Goal: Answer question/provide support: Share knowledge or assist other users

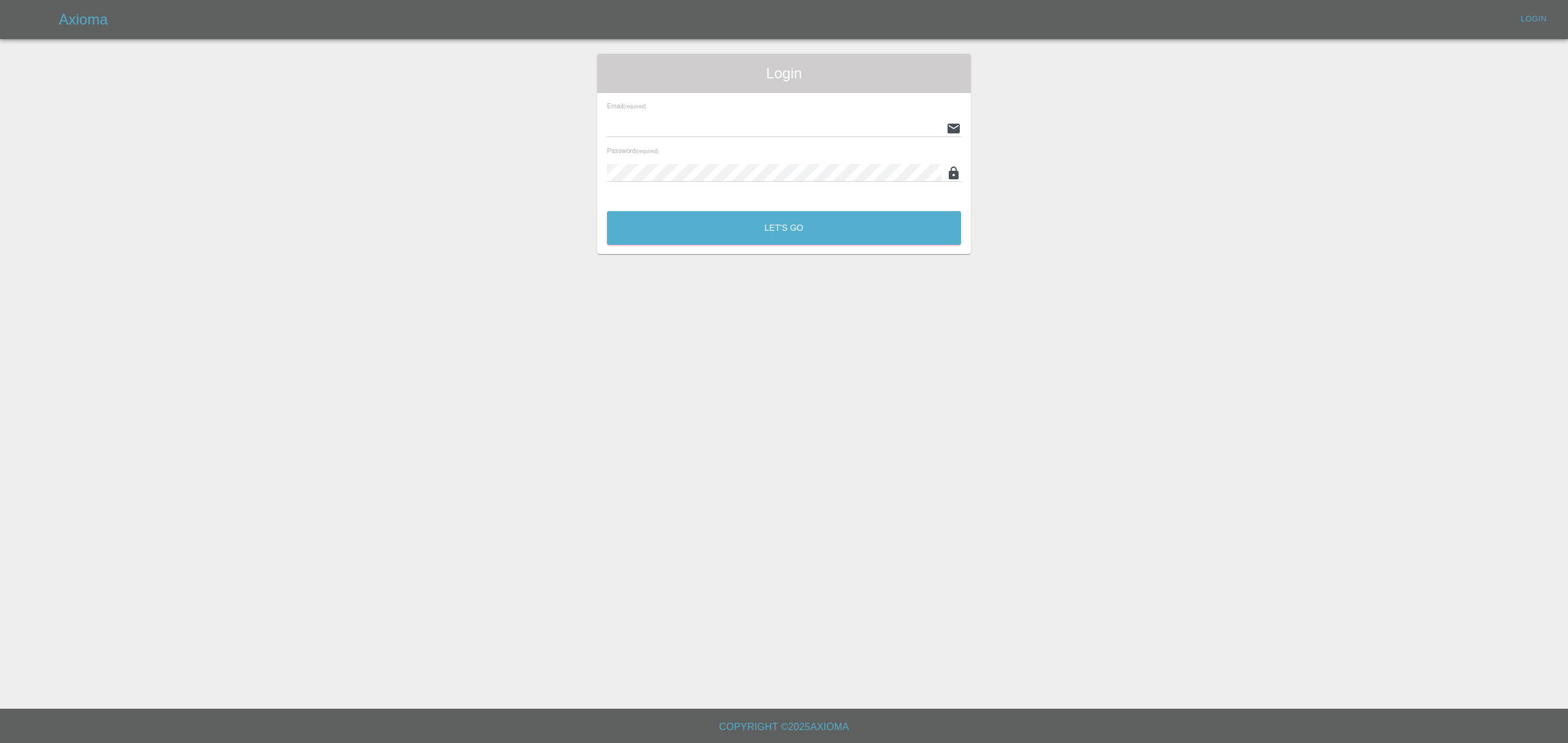
type input "stefano.sironi@axioma.co.uk"
click at [789, 214] on button "Let's Go" at bounding box center [783, 228] width 354 height 34
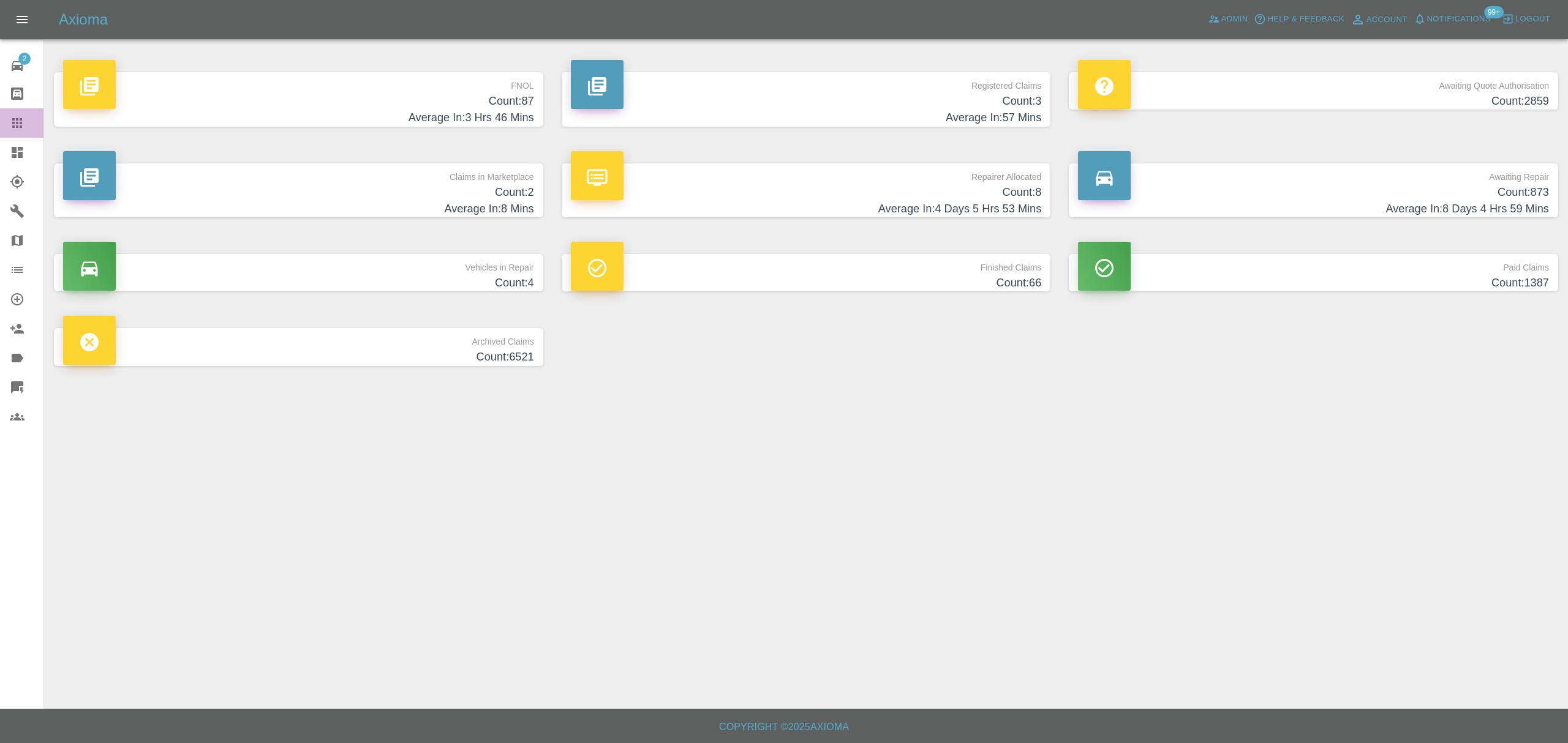
click at [21, 125] on icon at bounding box center [17, 123] width 15 height 15
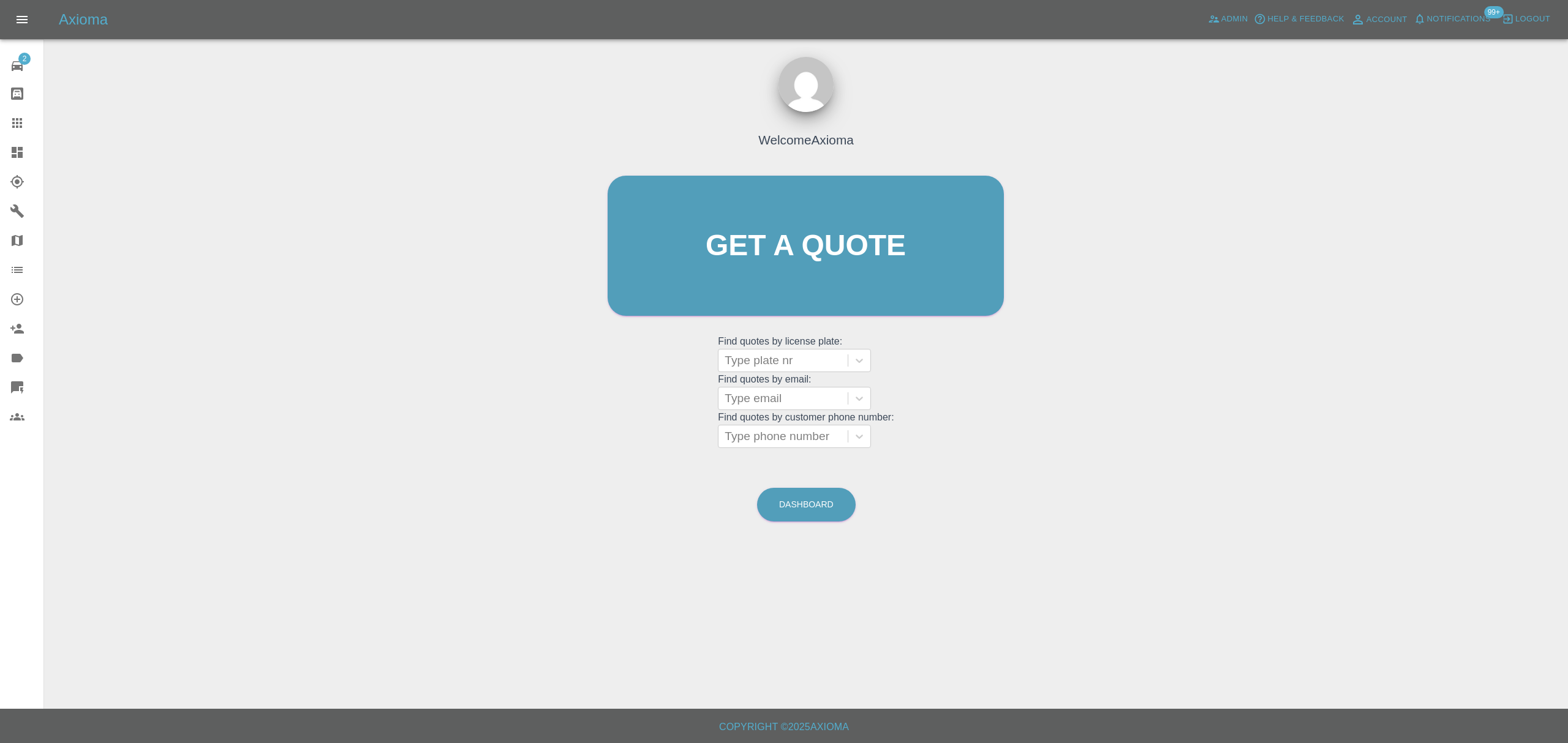
click at [758, 402] on div at bounding box center [783, 399] width 117 height 17
paste input "lucas.redding@gmail.com"
type input "lucas.redding@gmail.com"
click at [772, 422] on div "DL21YVJ, Finished" at bounding box center [794, 430] width 153 height 25
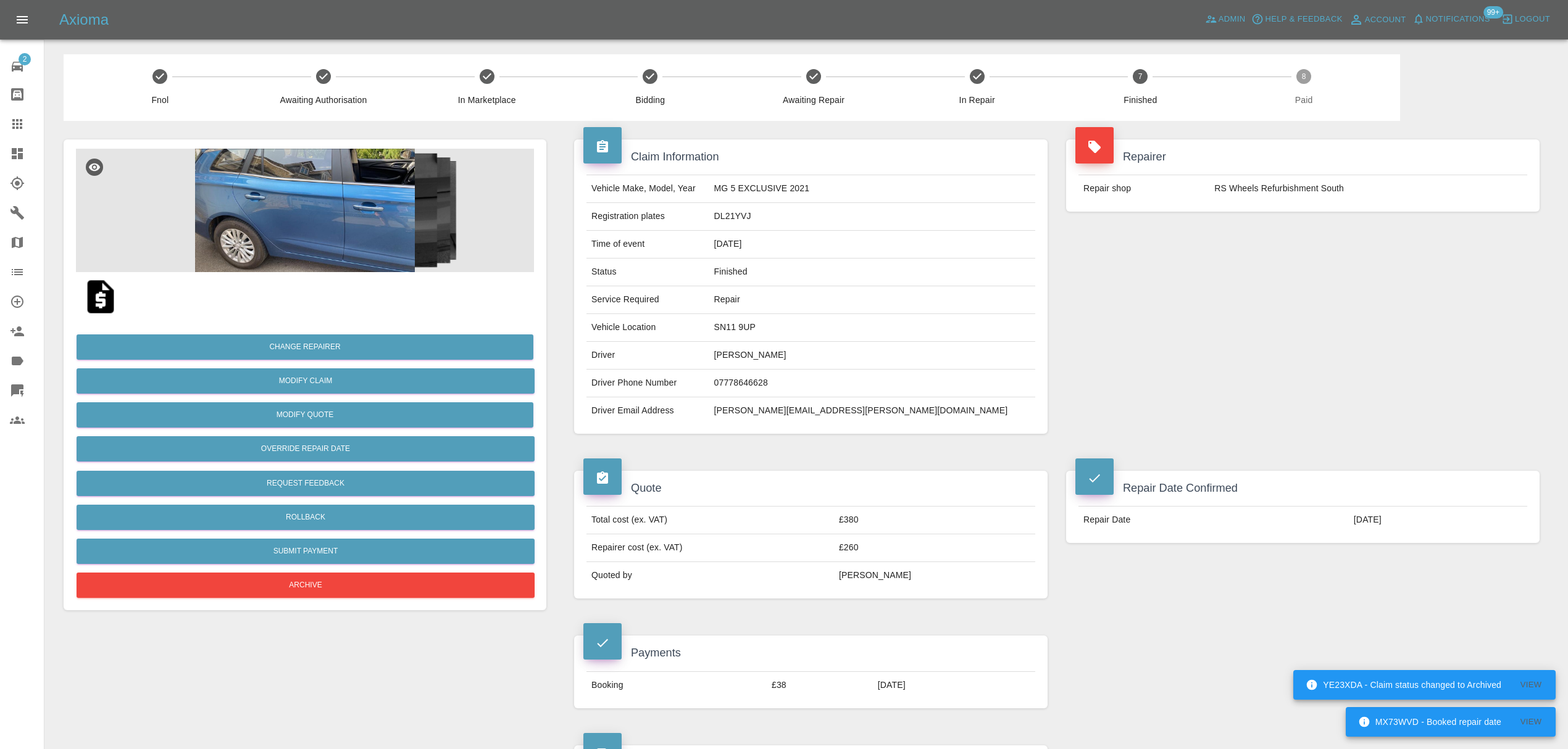
click at [12, 124] on icon at bounding box center [17, 124] width 10 height 10
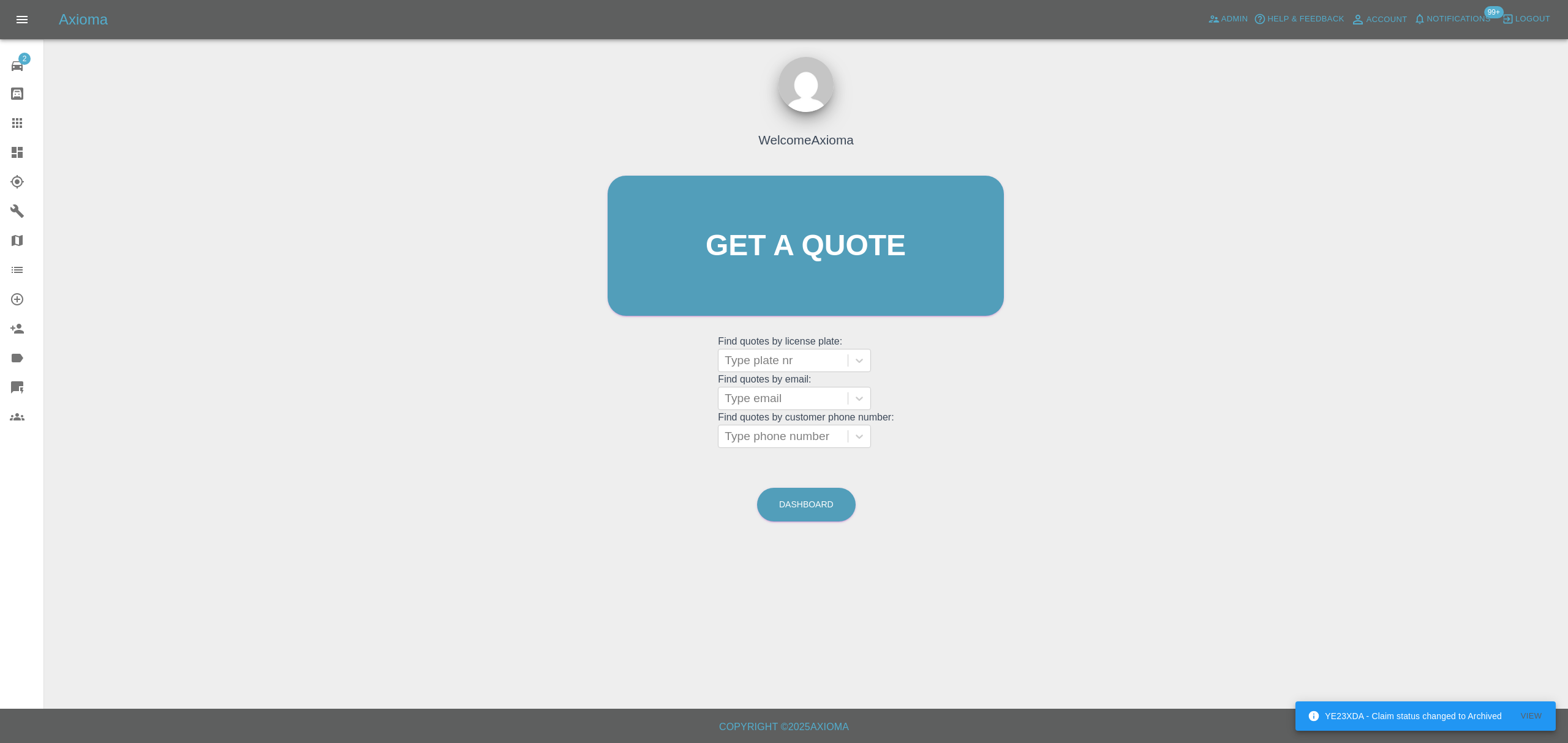
click at [788, 397] on div at bounding box center [783, 399] width 117 height 17
paste input "graeme.roberts@me.com"
type input "graeme.roberts@me.com"
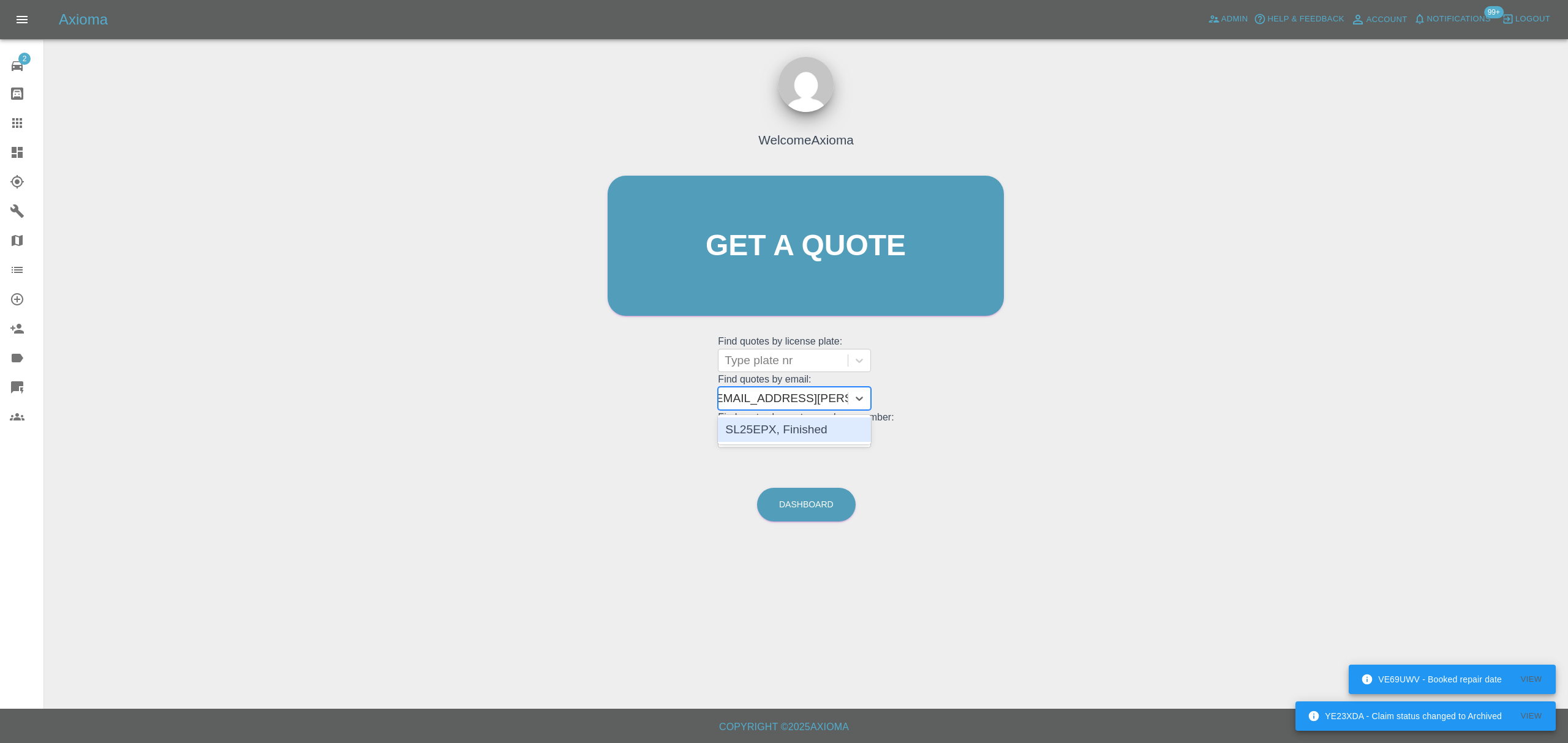
click at [778, 429] on div "SL25EPX, Finished" at bounding box center [794, 430] width 153 height 25
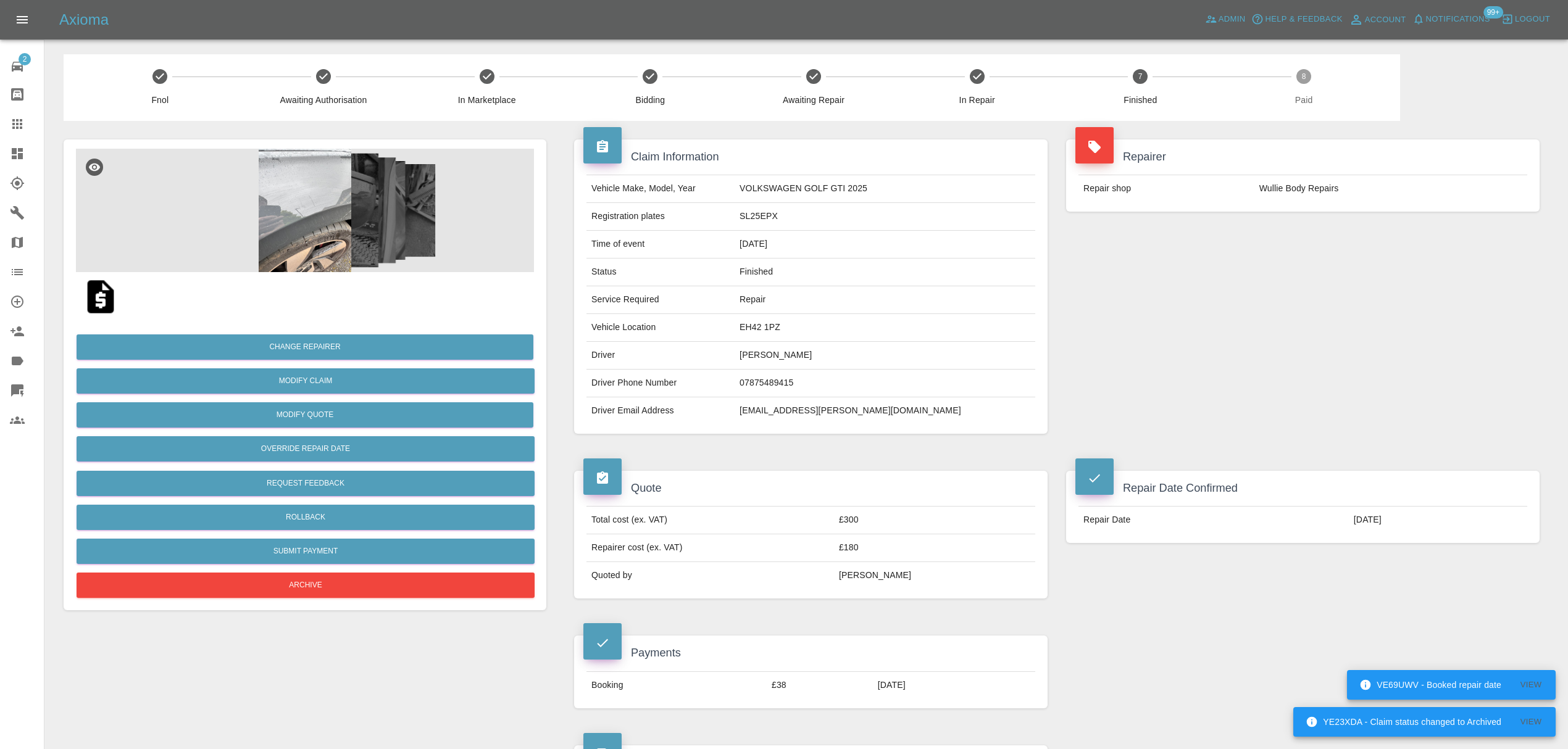
click at [833, 414] on td "graeme.roberts@me.com" at bounding box center [885, 411] width 301 height 27
copy div "graeme.roberts@me.com"
click at [24, 131] on link "Claims" at bounding box center [22, 124] width 44 height 30
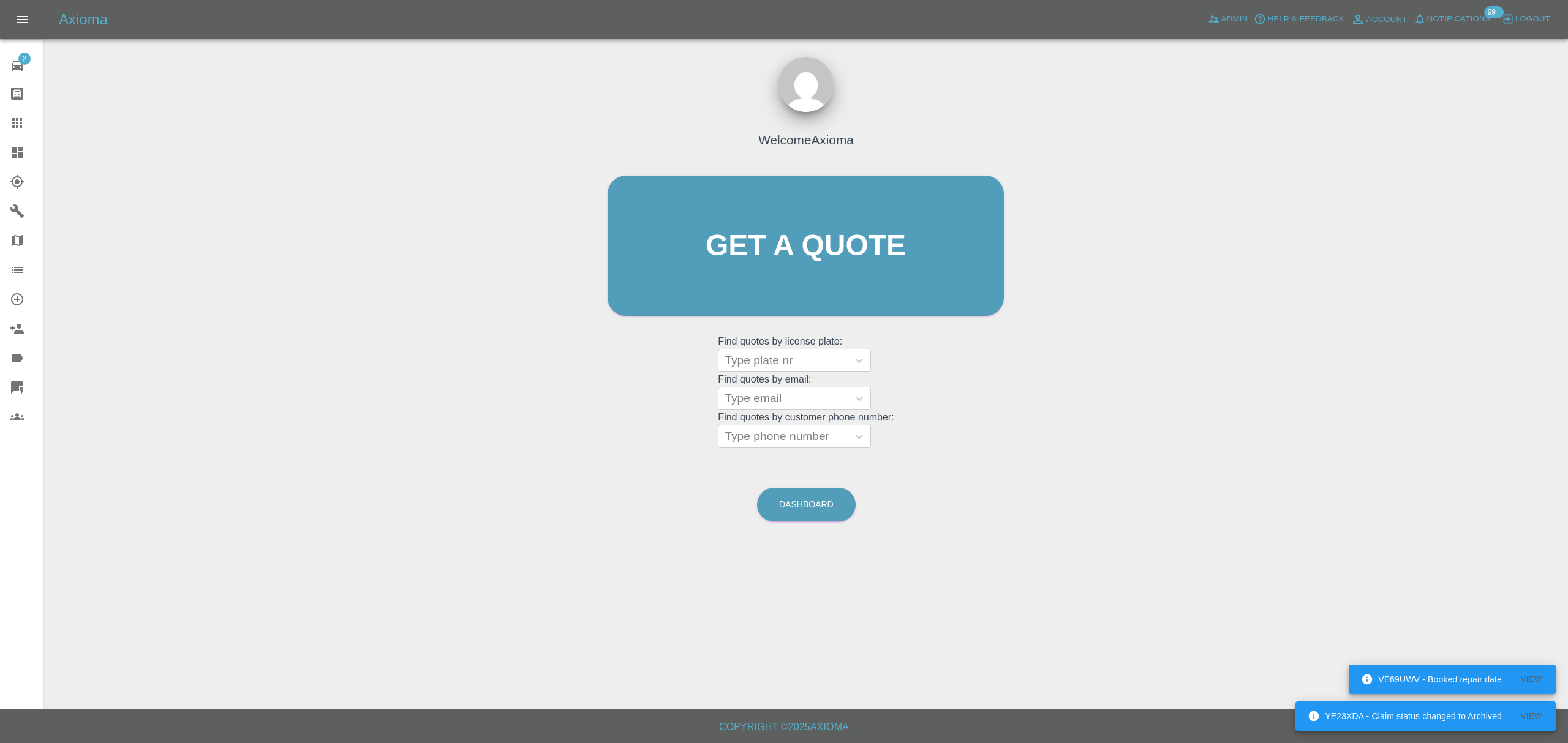
click at [773, 398] on div at bounding box center [783, 399] width 117 height 17
paste input "r_baker@live.co.uk"
type input "r_baker@live.co.uk"
click at [773, 425] on div "VOLVO XC90, Finished" at bounding box center [794, 430] width 153 height 25
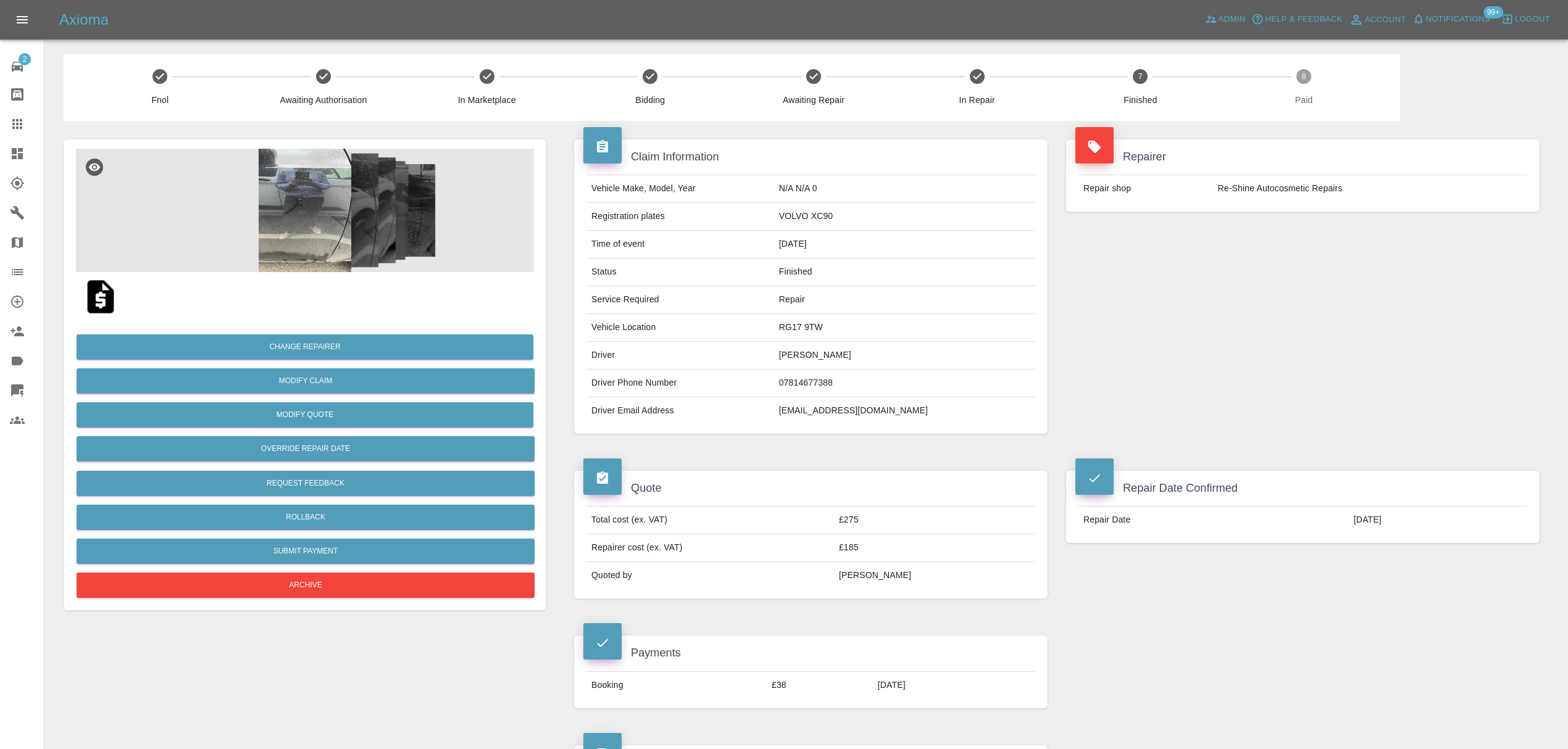
click at [877, 407] on td "r_baker@live.co.uk" at bounding box center [905, 411] width 261 height 27
copy div "r_baker@live.co.uk"
click at [26, 119] on div at bounding box center [27, 124] width 35 height 15
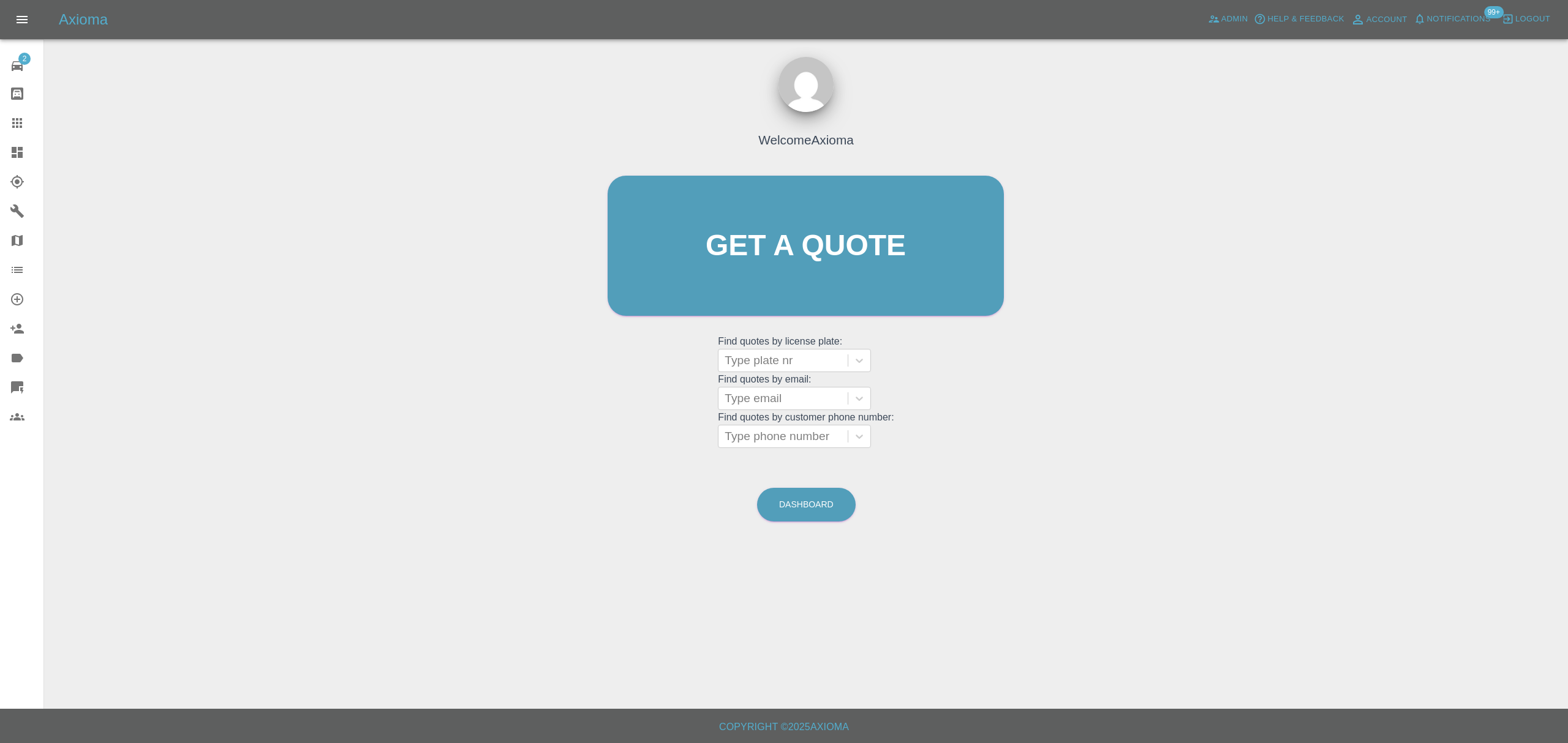
click at [819, 407] on div at bounding box center [783, 399] width 117 height 17
paste input "benluk.atkinson@btinternet.com"
type input "benluk.atkinson@btinternet.com"
click at [815, 426] on div "NU20 VHF, Finished" at bounding box center [794, 430] width 153 height 25
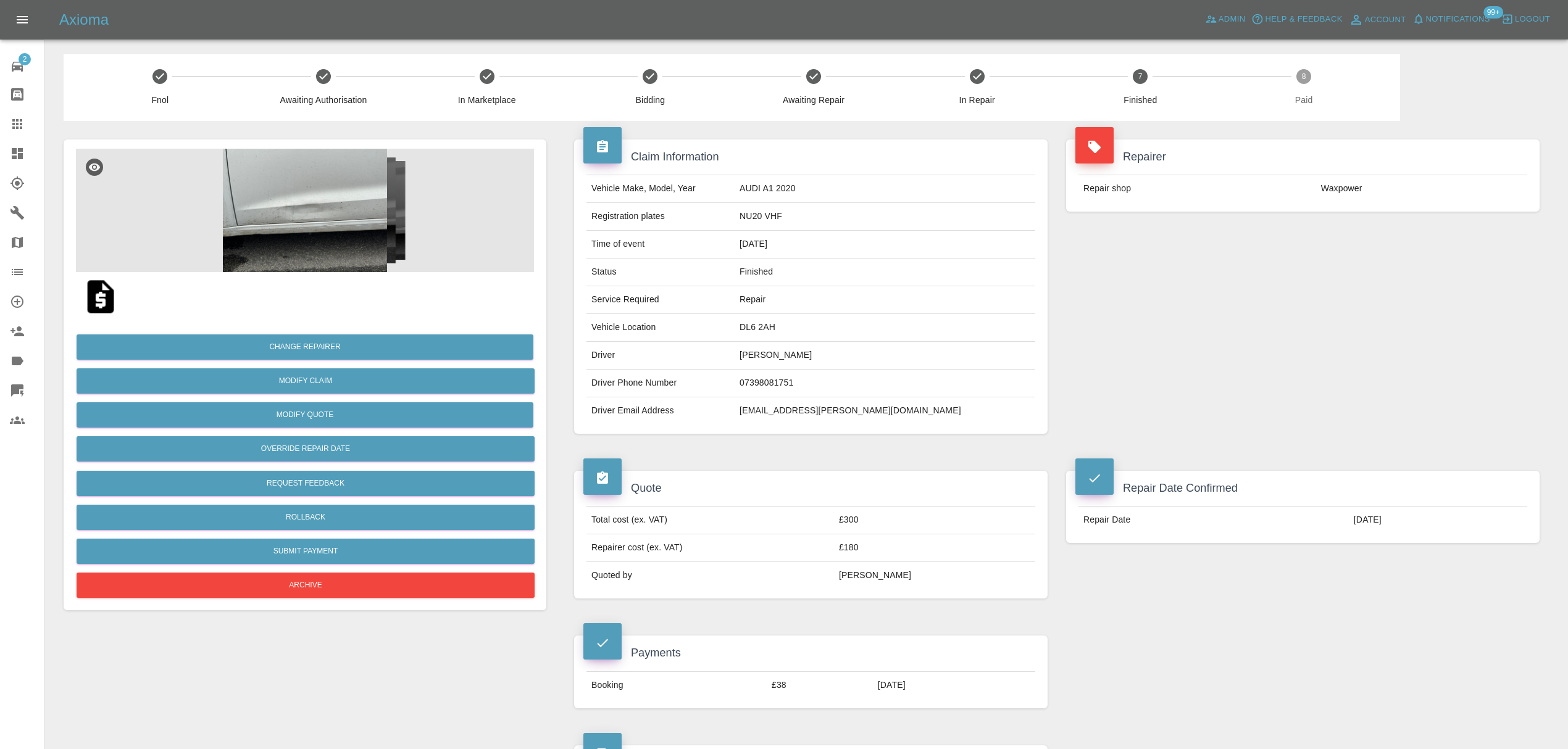
click at [846, 414] on td "benluk.atkinson@btinternet.com" at bounding box center [885, 411] width 301 height 27
click at [846, 414] on td "[EMAIL_ADDRESS][PERSON_NAME][DOMAIN_NAME]" at bounding box center [885, 411] width 301 height 27
copy div "[EMAIL_ADDRESS][PERSON_NAME][DOMAIN_NAME]"
click at [26, 114] on link "Claims" at bounding box center [22, 124] width 44 height 30
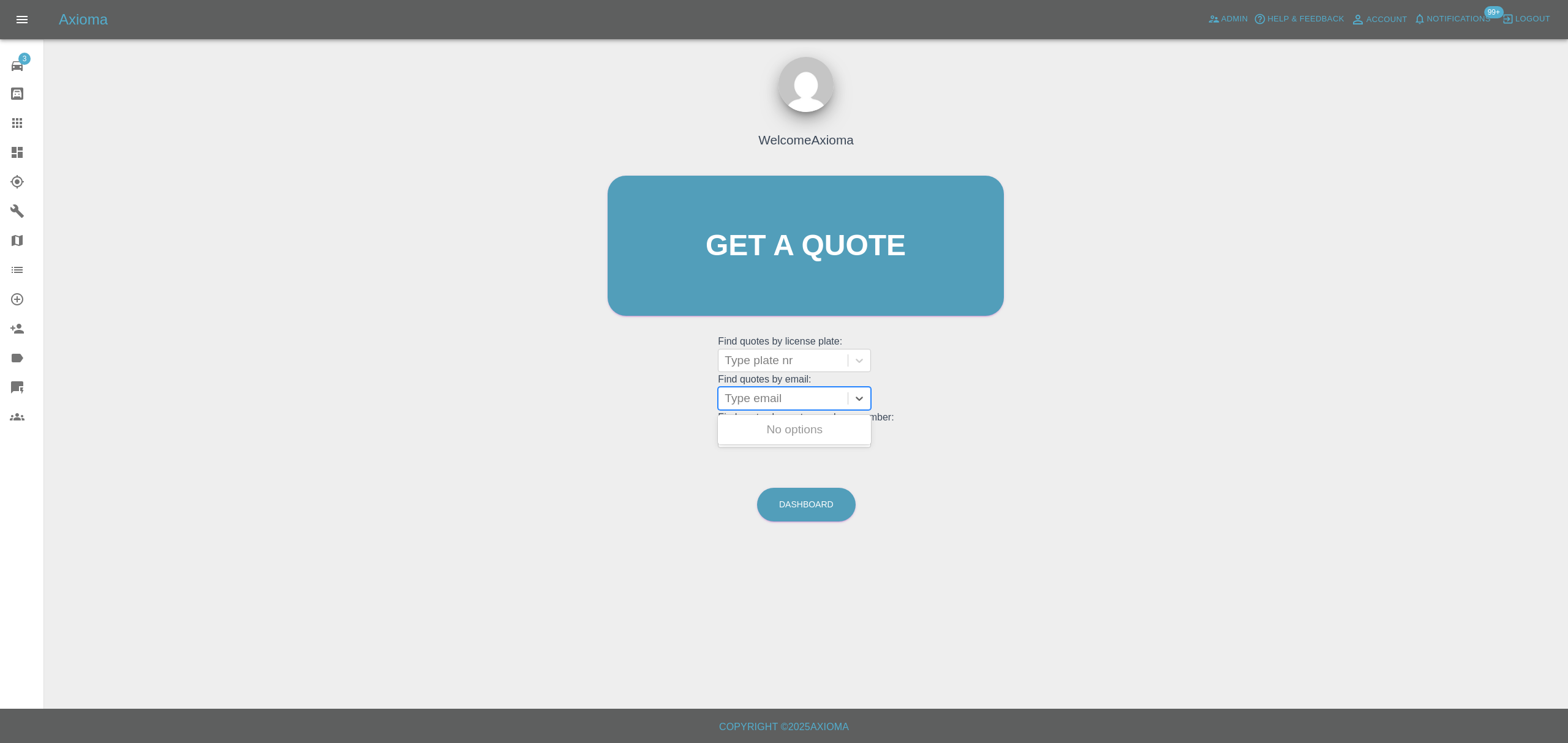
click at [756, 395] on div at bounding box center [783, 399] width 117 height 17
paste input "[PERSON_NAME][EMAIL_ADDRESS][DOMAIN_NAME]"
type input "[PERSON_NAME][EMAIL_ADDRESS][DOMAIN_NAME]"
click at [822, 429] on div "OE20 AEU, Finished" at bounding box center [794, 430] width 153 height 25
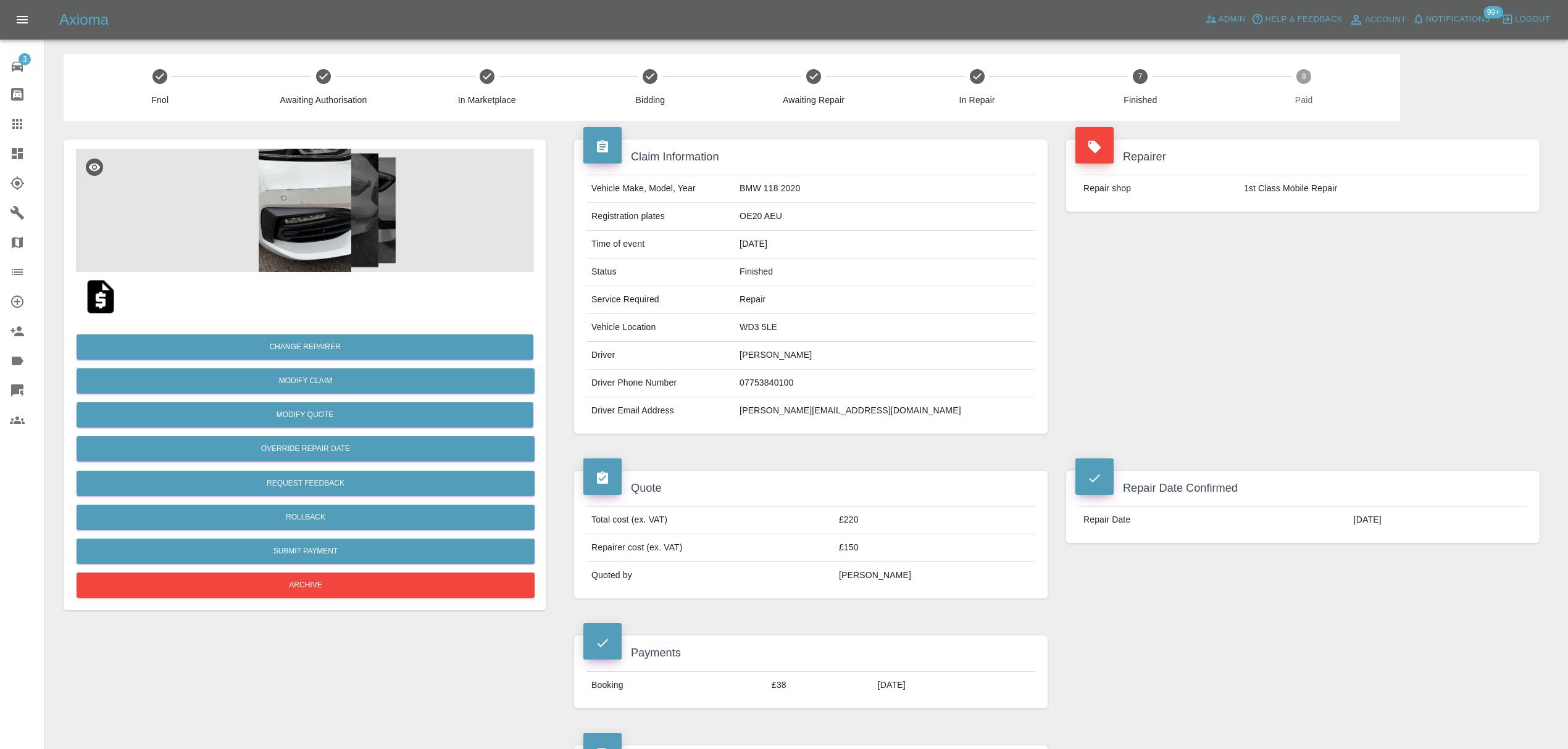
click at [30, 122] on div at bounding box center [27, 124] width 35 height 15
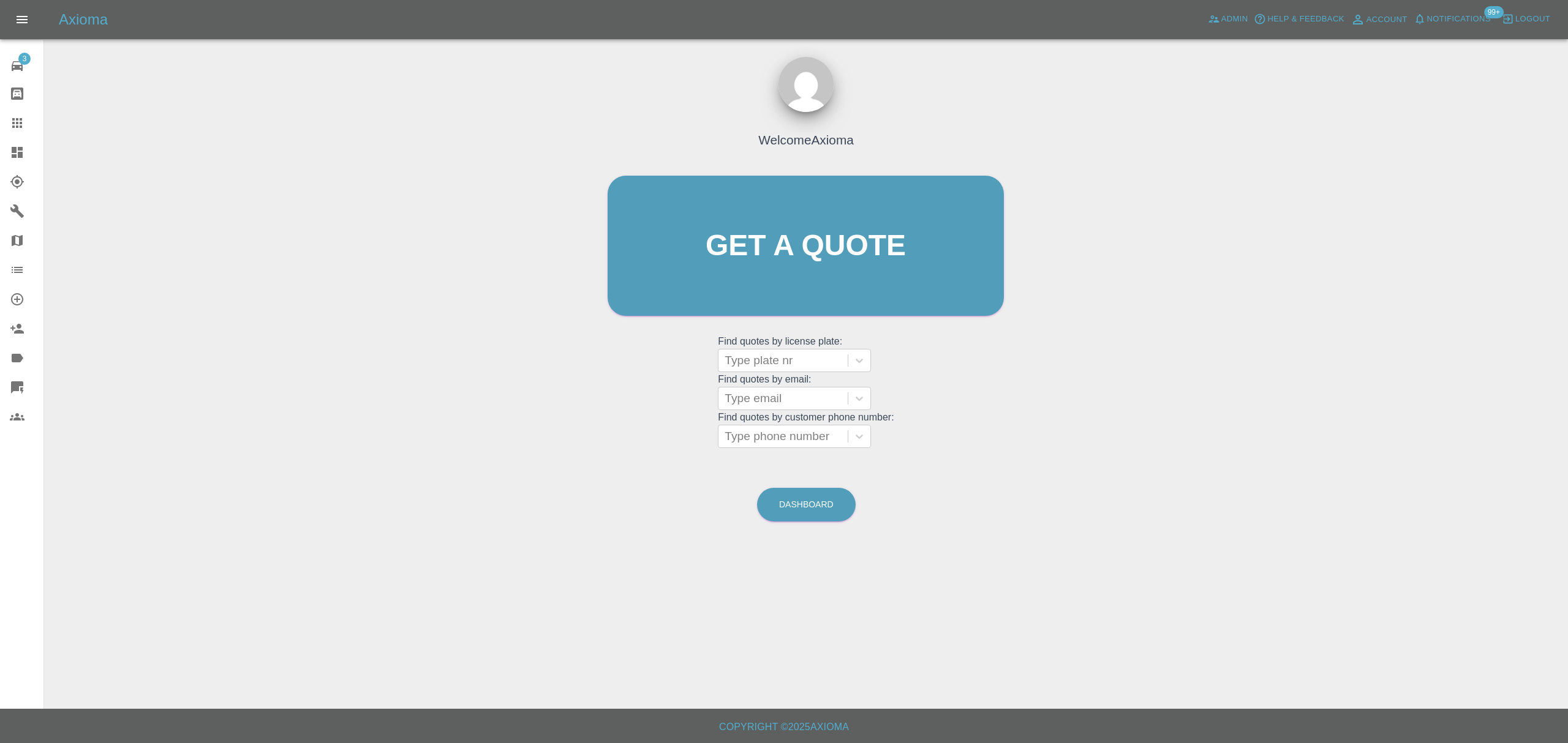
click at [762, 400] on div at bounding box center [783, 399] width 117 height 17
paste input "[EMAIL_ADDRESS][DOMAIN_NAME]"
type input "[EMAIL_ADDRESS][DOMAIN_NAME]"
click at [770, 428] on div "SY72ZDP, Finished" at bounding box center [794, 430] width 153 height 25
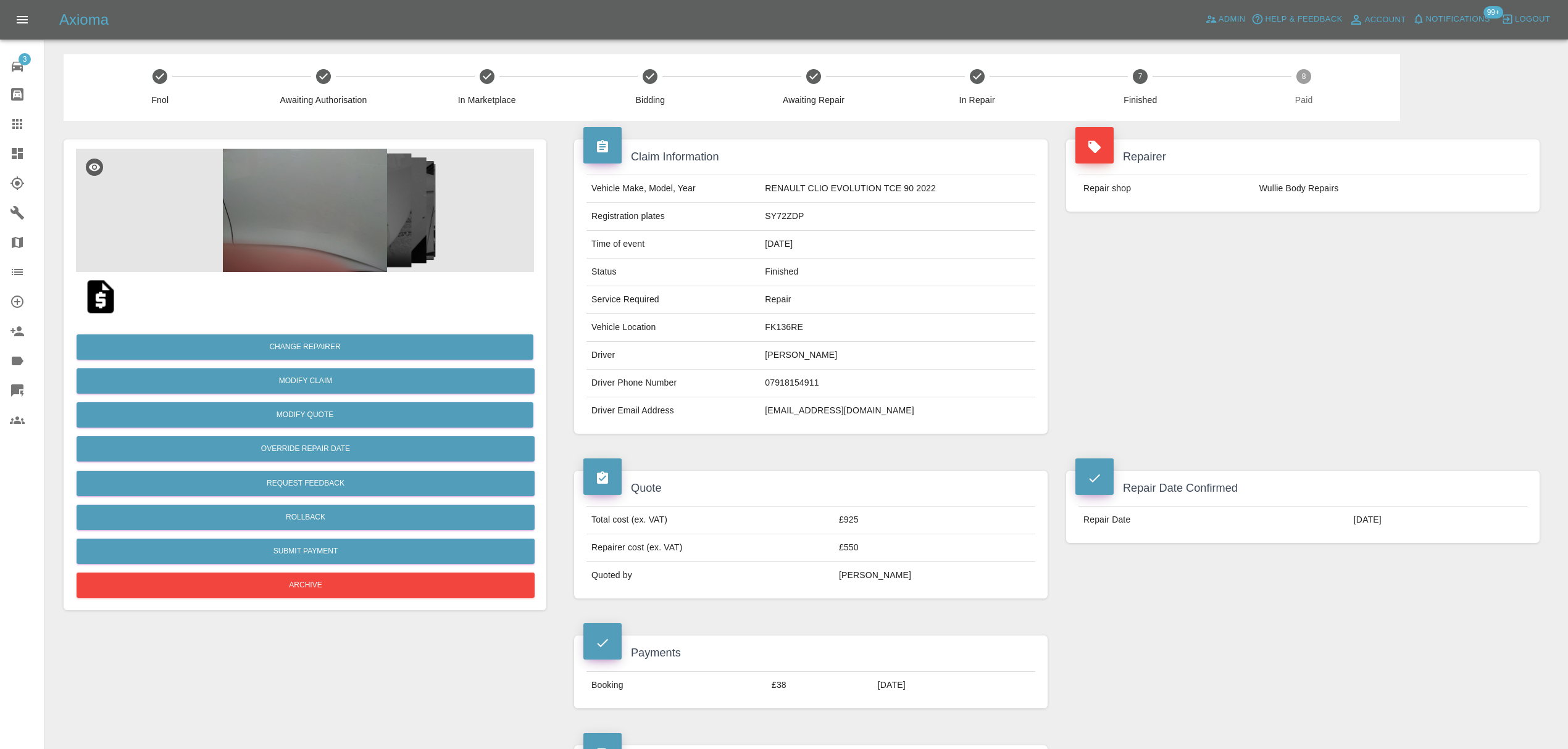
click at [23, 121] on icon at bounding box center [17, 124] width 15 height 15
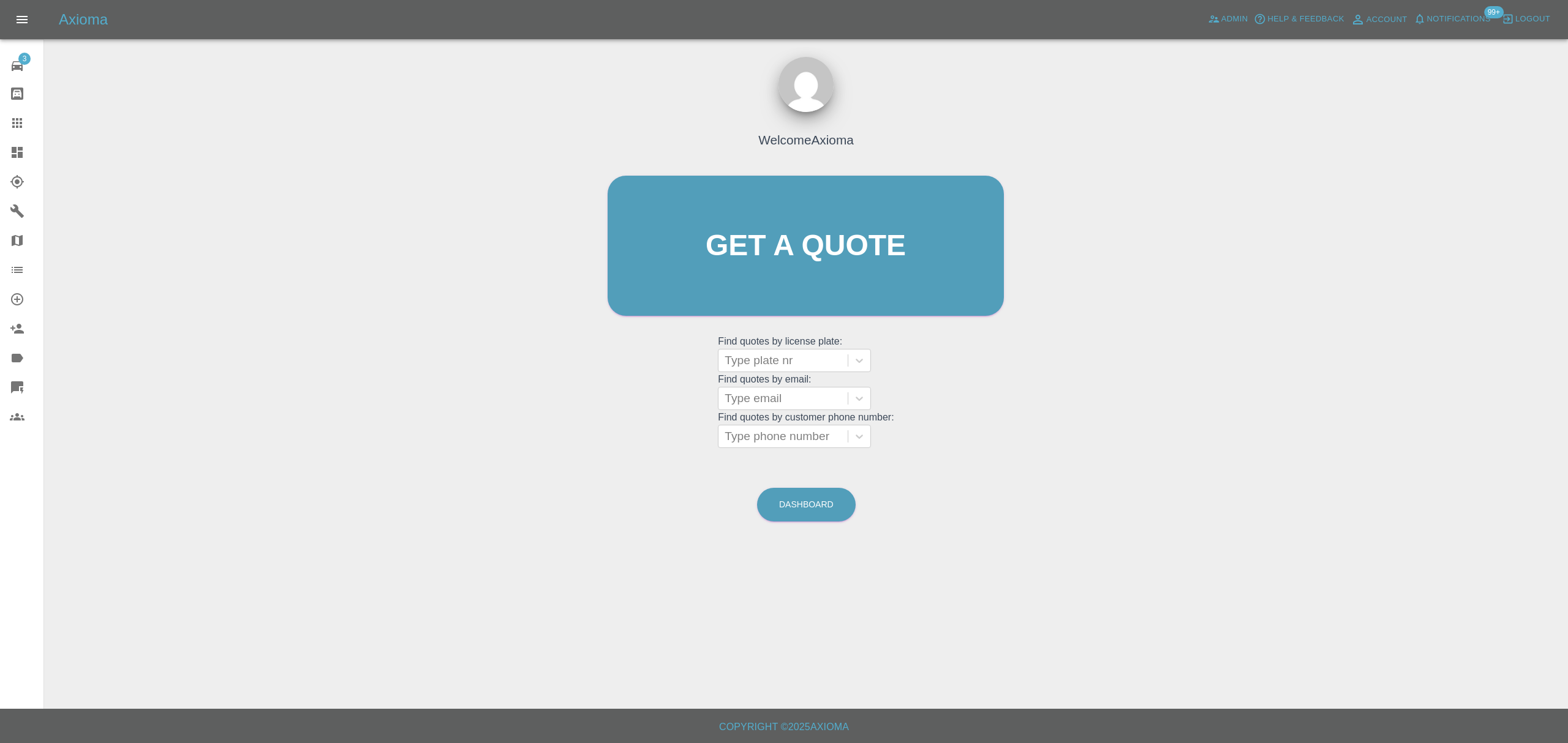
click at [770, 393] on div at bounding box center [783, 399] width 117 height 17
paste input "[EMAIL_ADDRESS][DOMAIN_NAME]"
type input "[EMAIL_ADDRESS][DOMAIN_NAME]"
click at [773, 432] on div "KS72VNK, Finished" at bounding box center [794, 430] width 153 height 25
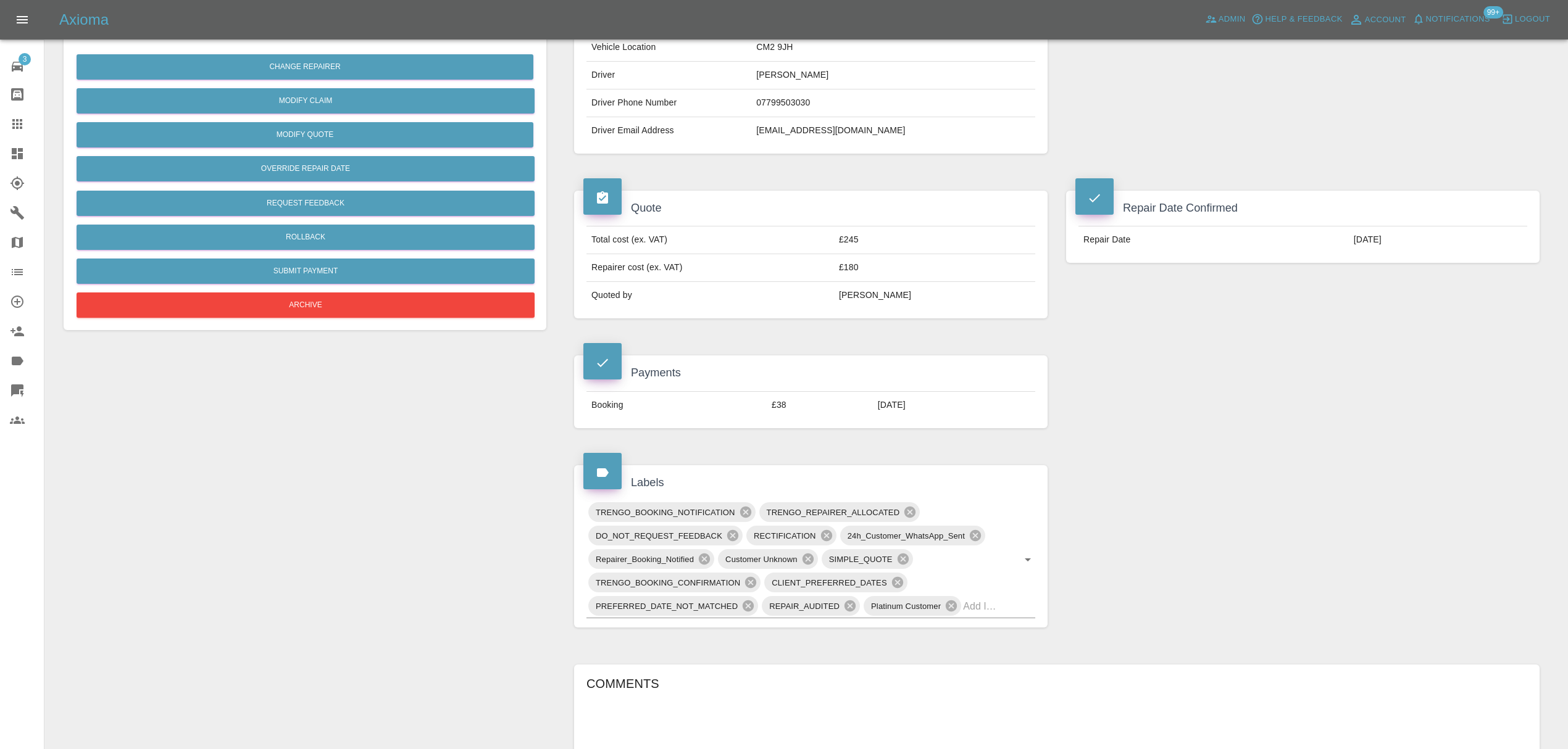
scroll to position [243, 0]
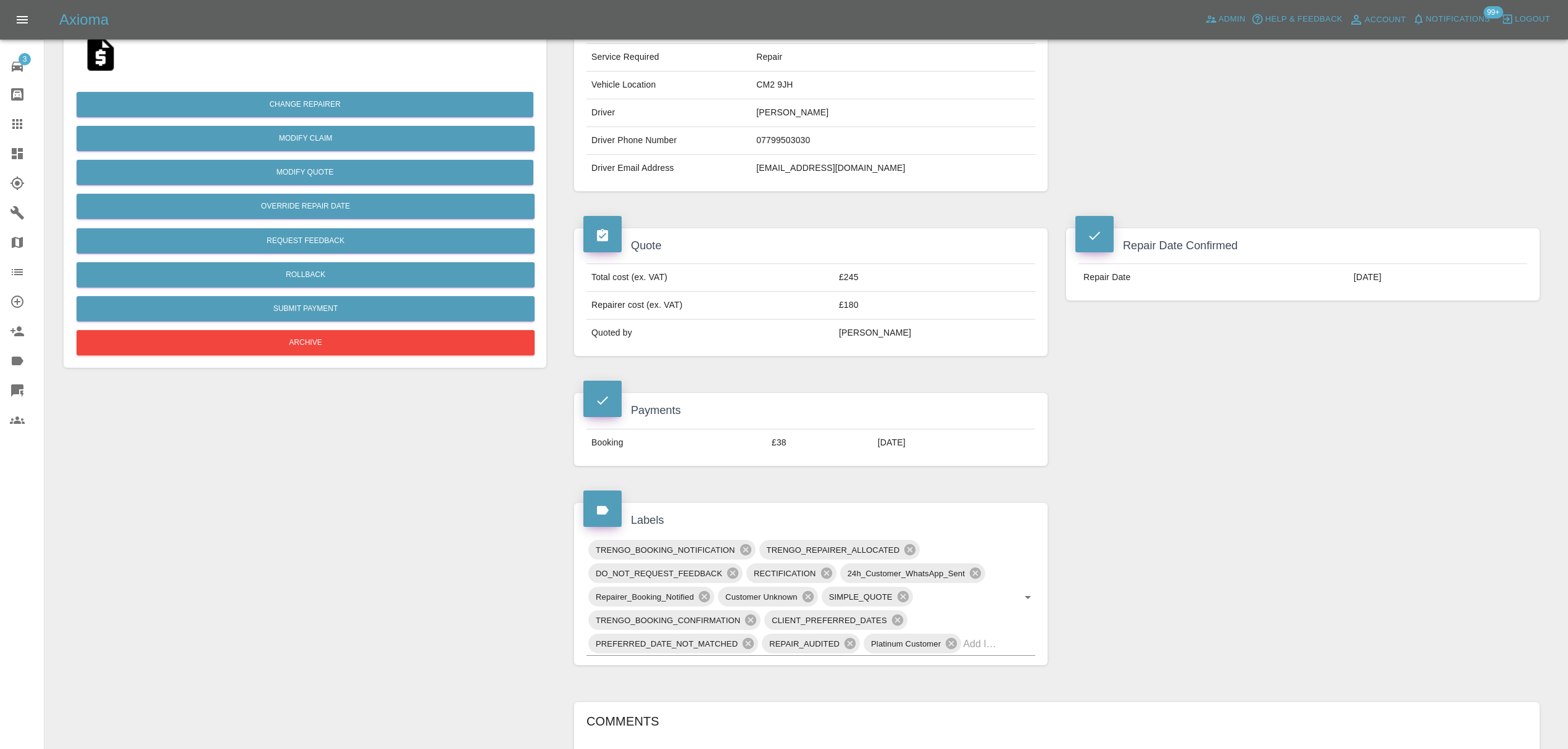
click at [4, 114] on link "Claims" at bounding box center [22, 124] width 44 height 30
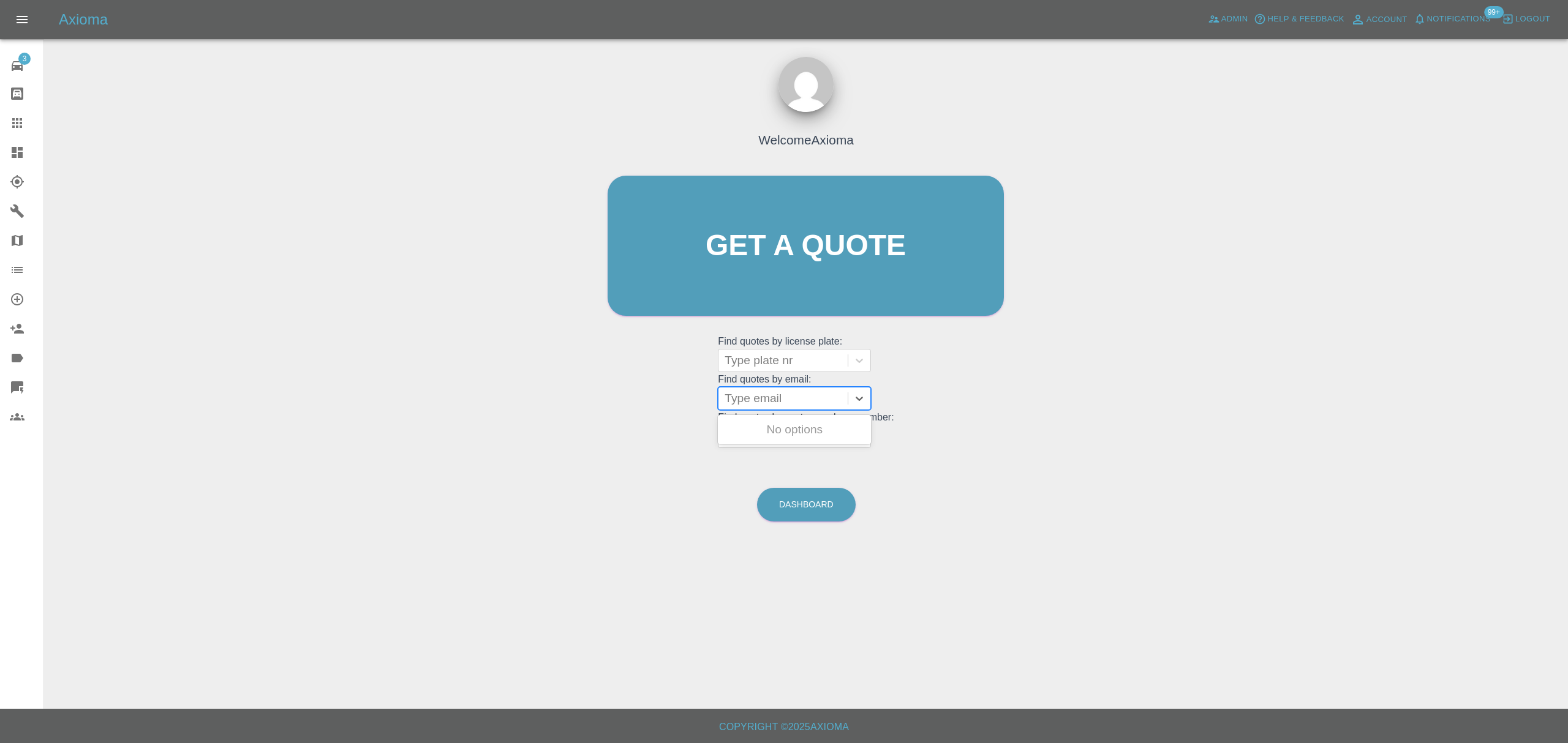
click at [765, 392] on div at bounding box center [783, 399] width 117 height 17
paste input "[EMAIL_ADDRESS][DOMAIN_NAME]"
type input "[EMAIL_ADDRESS][DOMAIN_NAME]"
click at [774, 428] on div "BR10AAR, Finished" at bounding box center [794, 430] width 153 height 25
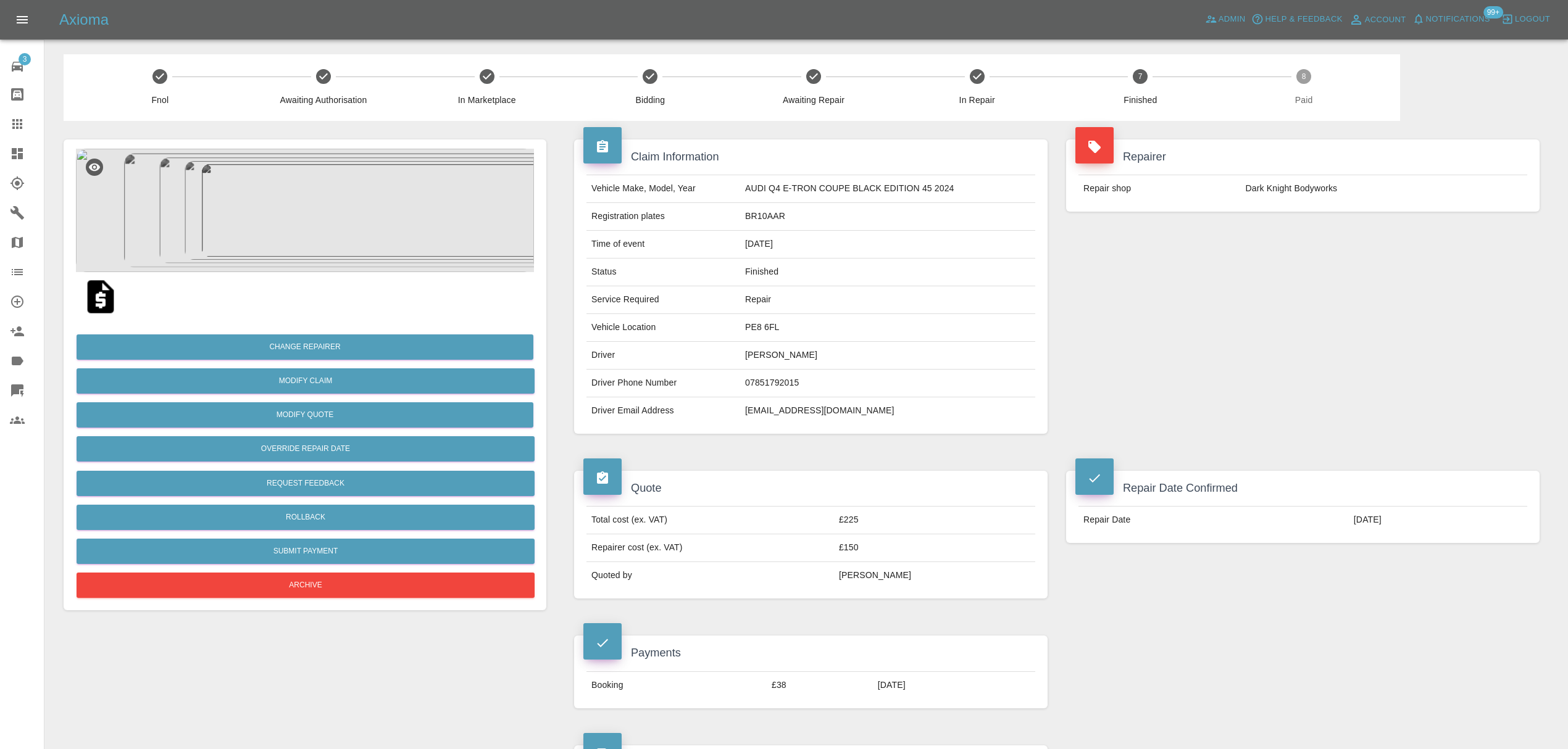
click at [756, 411] on td "[EMAIL_ADDRESS][DOMAIN_NAME]" at bounding box center [888, 411] width 295 height 27
copy div "[EMAIL_ADDRESS][DOMAIN_NAME]"
click at [6, 119] on link "Claims" at bounding box center [22, 124] width 44 height 30
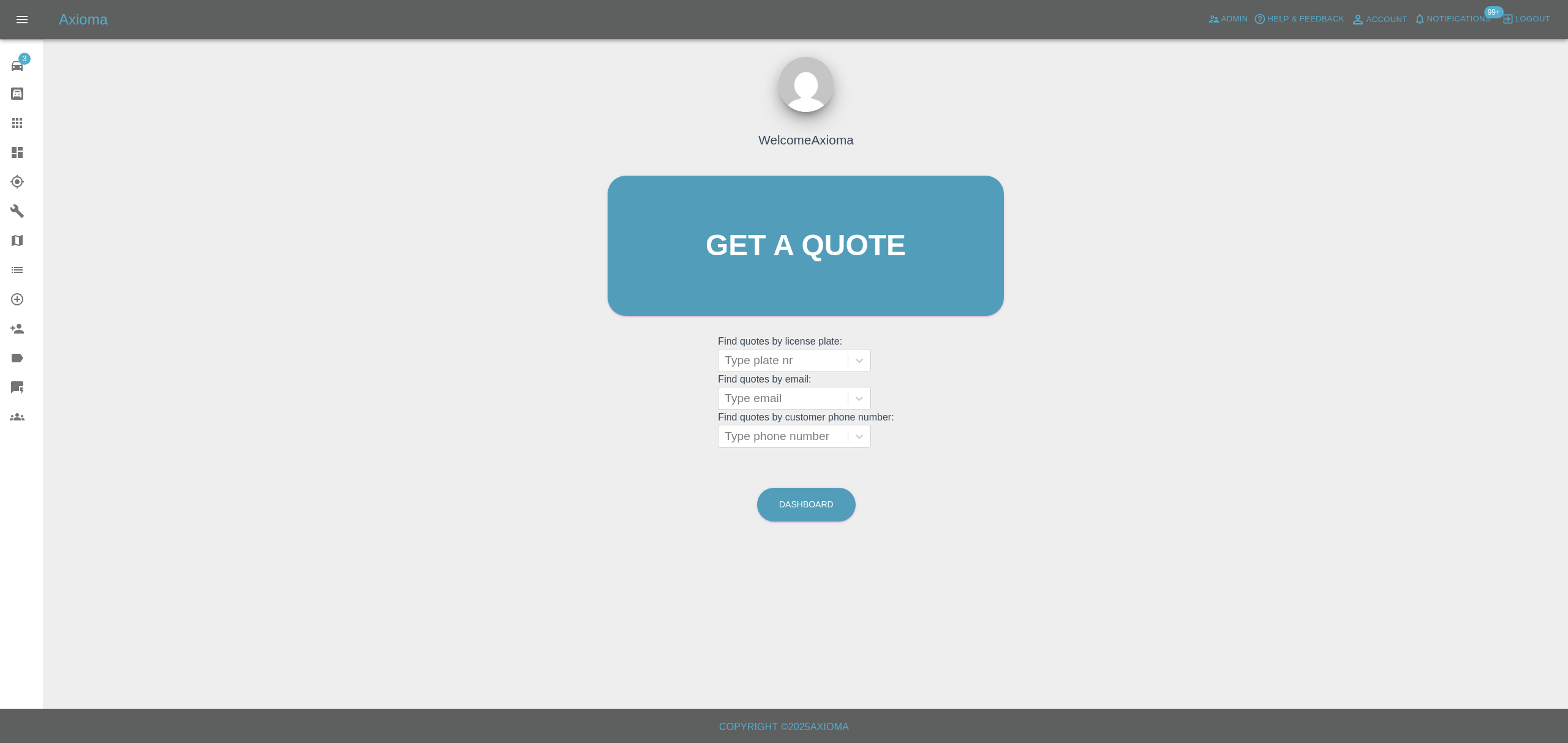
click at [763, 400] on div at bounding box center [783, 399] width 117 height 17
paste input "[EMAIL_ADDRESS][DOMAIN_NAME]"
type input "[EMAIL_ADDRESS][DOMAIN_NAME]"
click at [772, 436] on div "DF15GVW, Finished" at bounding box center [794, 430] width 153 height 25
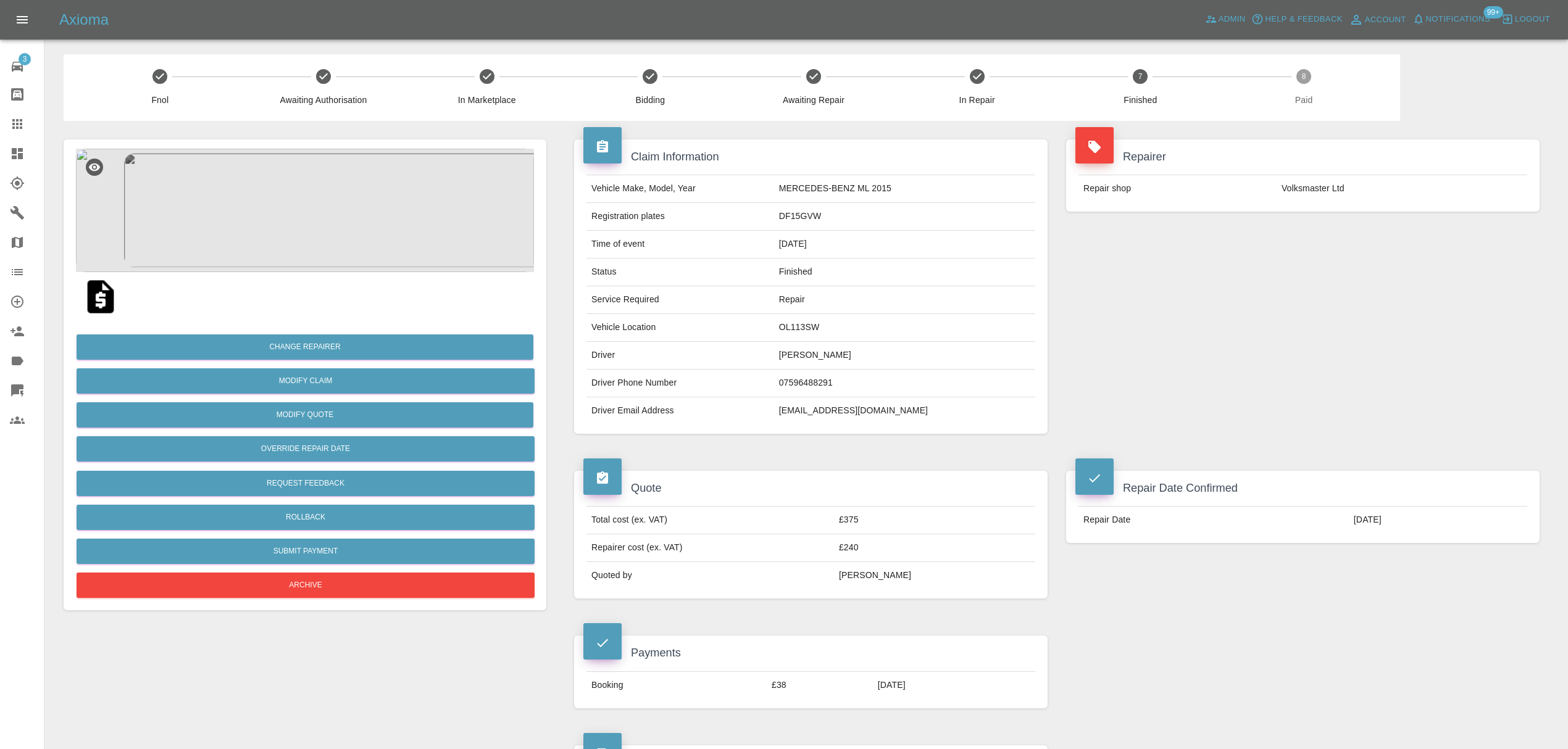
click at [852, 408] on td "[EMAIL_ADDRESS][DOMAIN_NAME]" at bounding box center [905, 411] width 261 height 27
